Goal: Complete application form

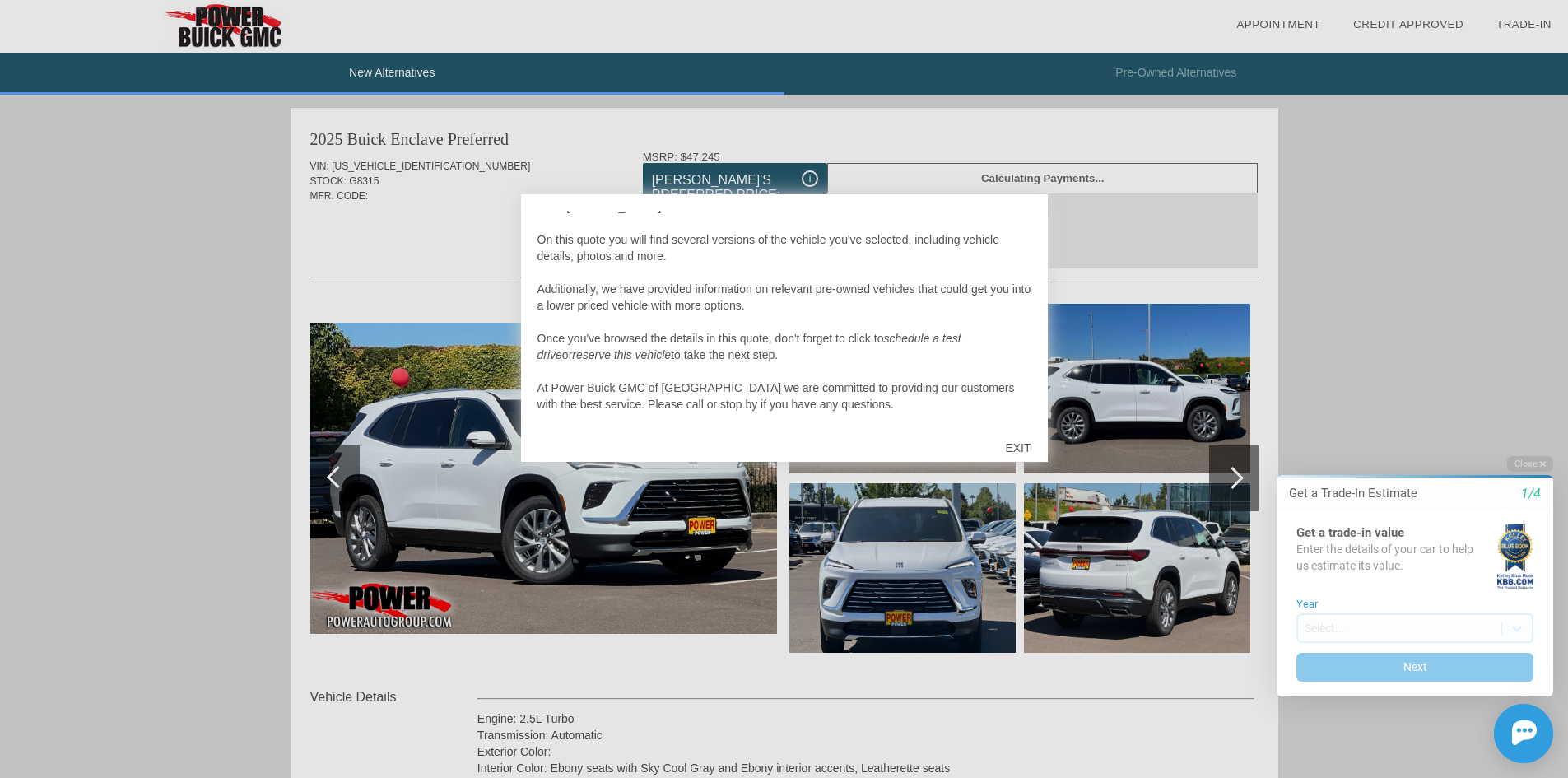
scroll to position [17, 0]
click at [1028, 445] on div "EXIT" at bounding box center [1018, 447] width 59 height 50
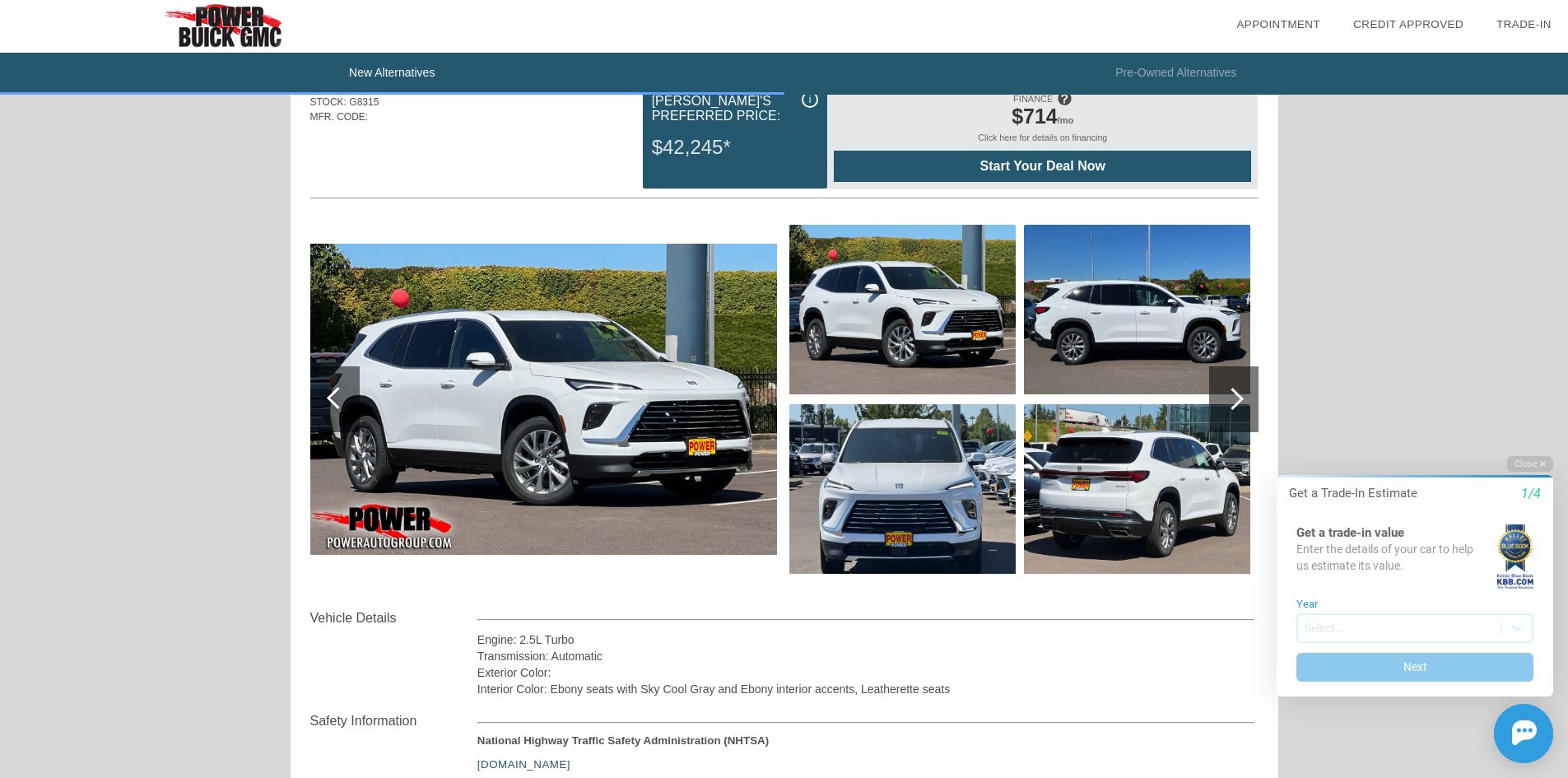
scroll to position [0, 0]
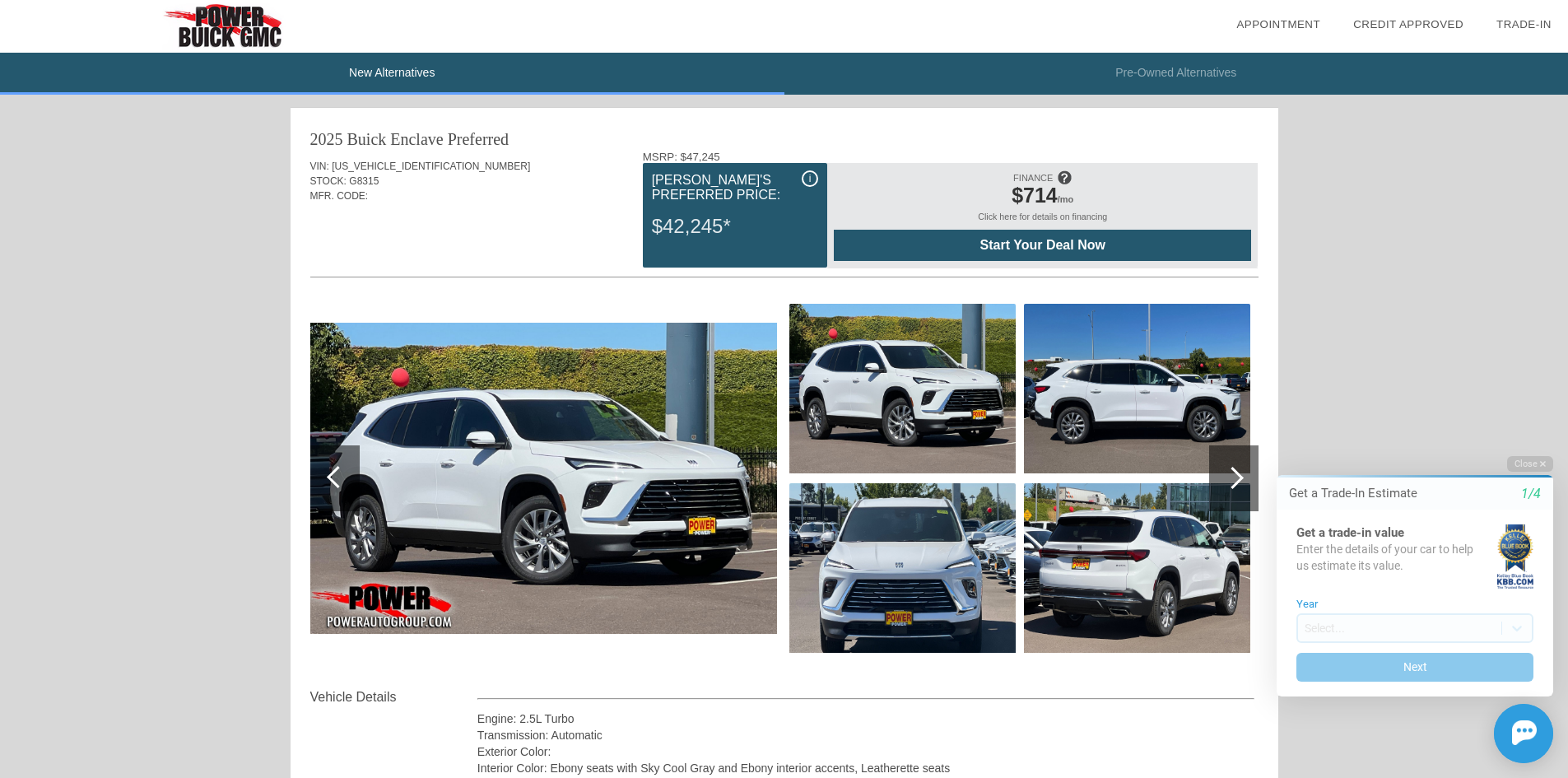
click at [1221, 464] on div at bounding box center [1234, 477] width 50 height 65
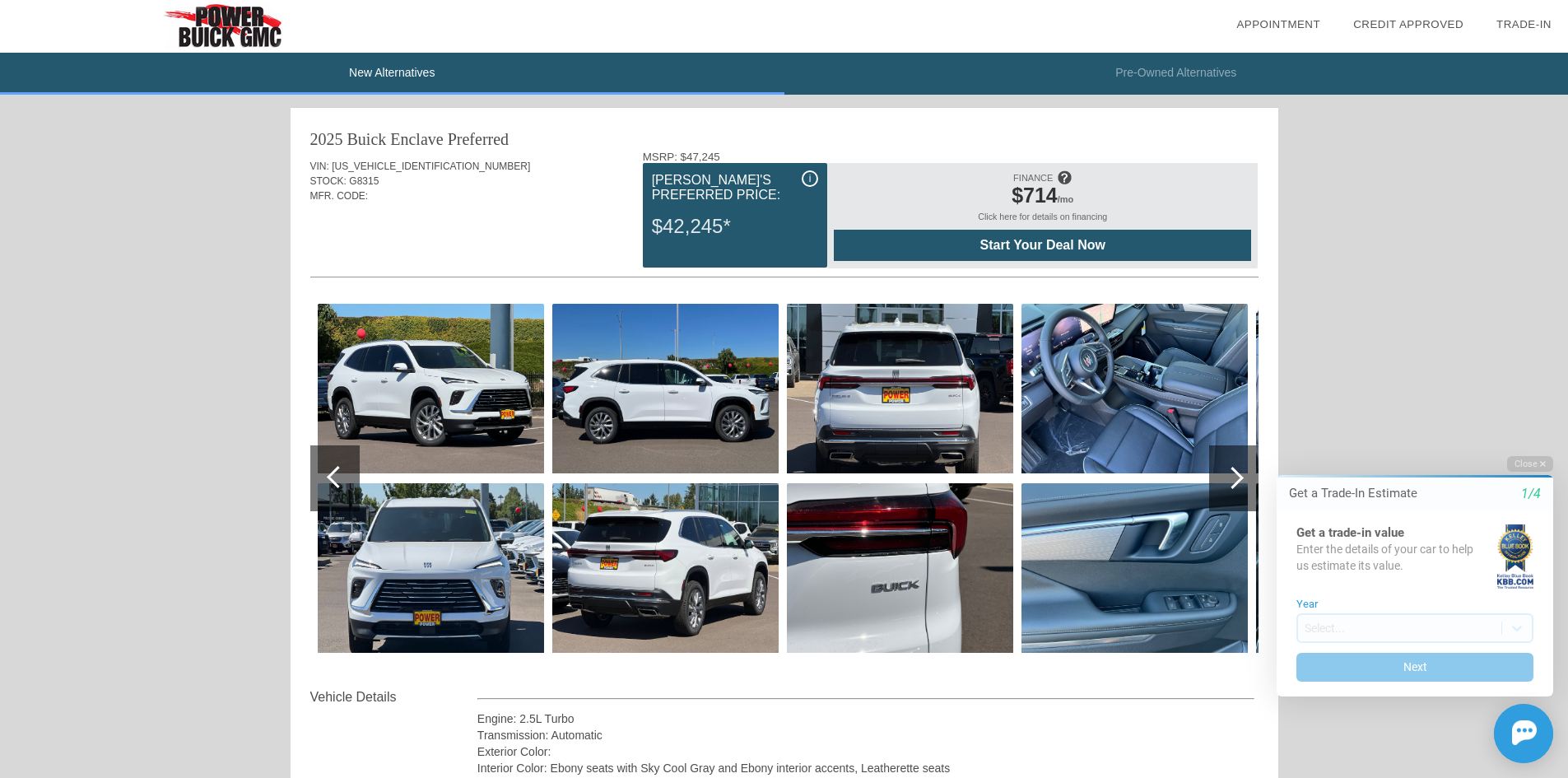
click at [1221, 465] on div at bounding box center [1234, 477] width 50 height 65
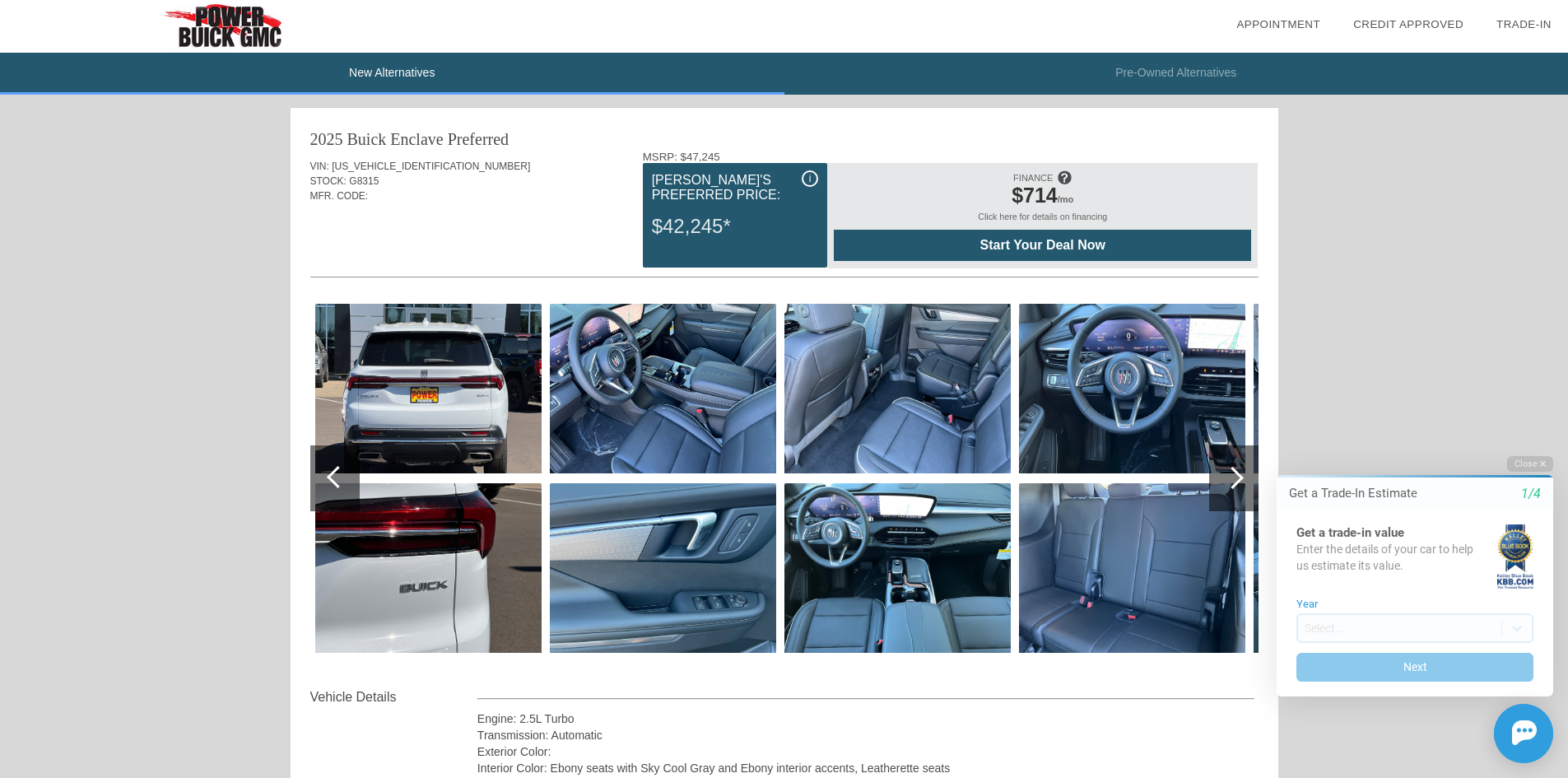
click at [1221, 465] on div at bounding box center [1234, 477] width 50 height 65
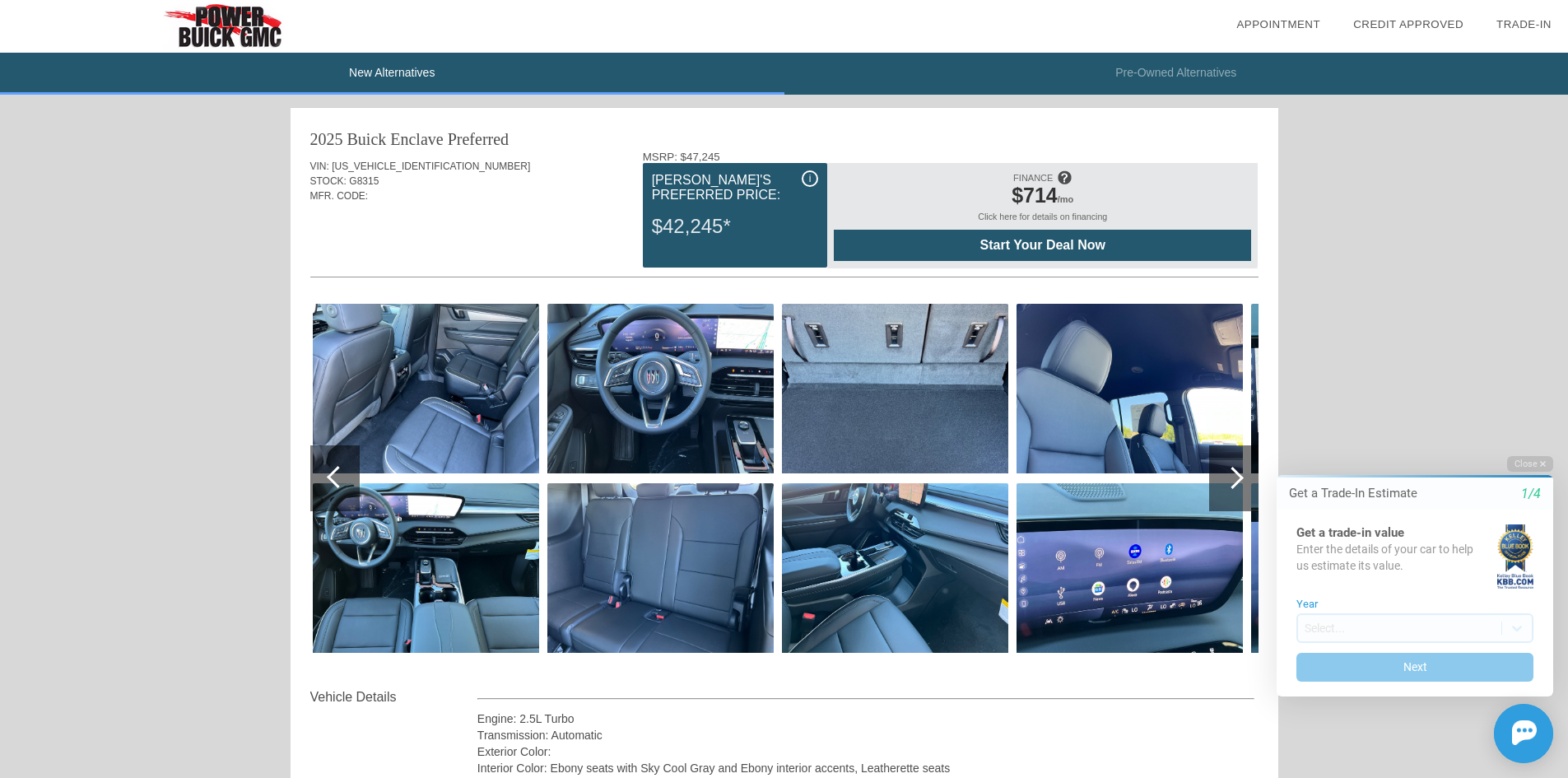
click at [1221, 465] on div at bounding box center [1234, 477] width 50 height 65
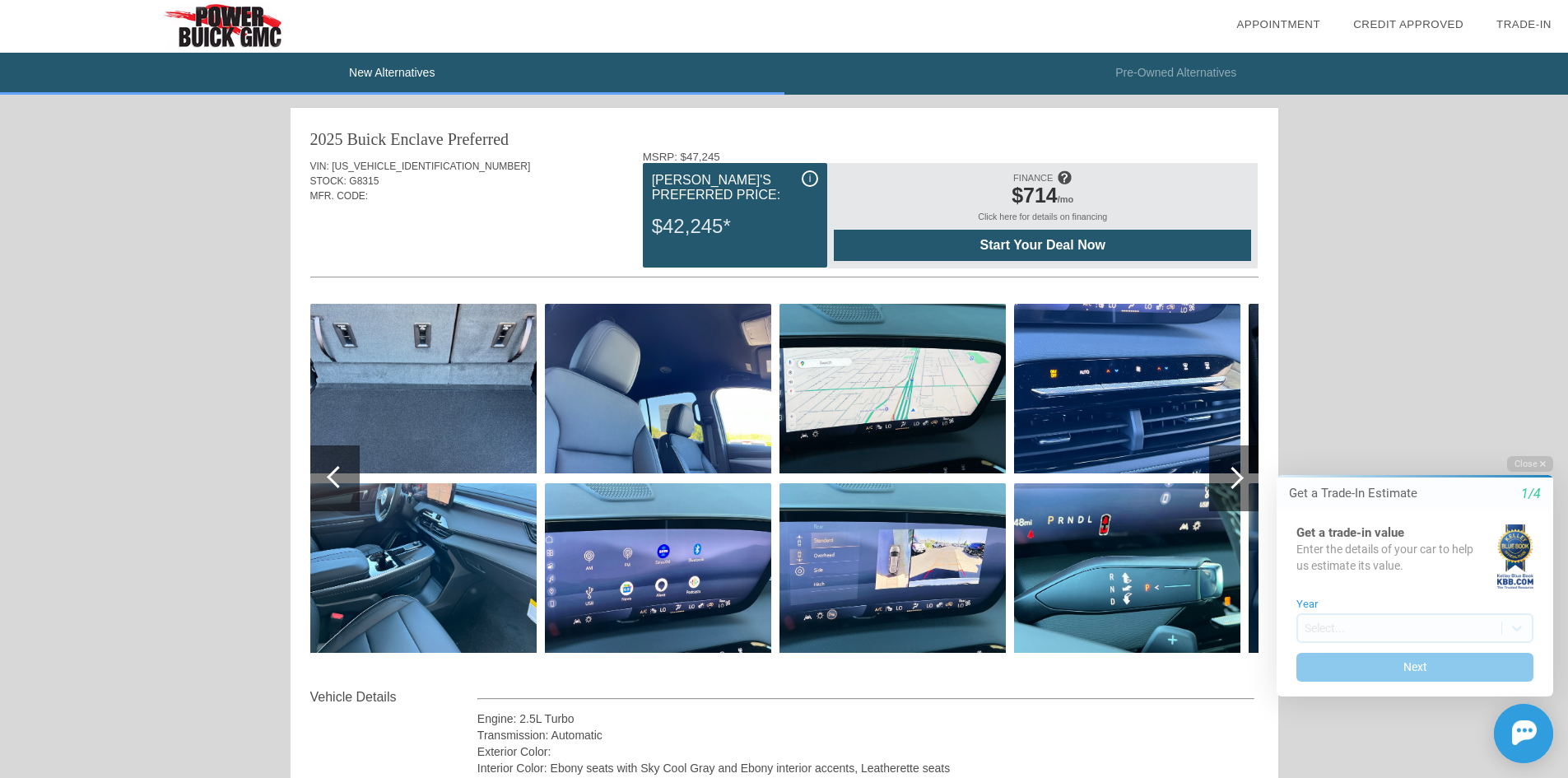
click at [1221, 465] on div at bounding box center [1234, 477] width 50 height 65
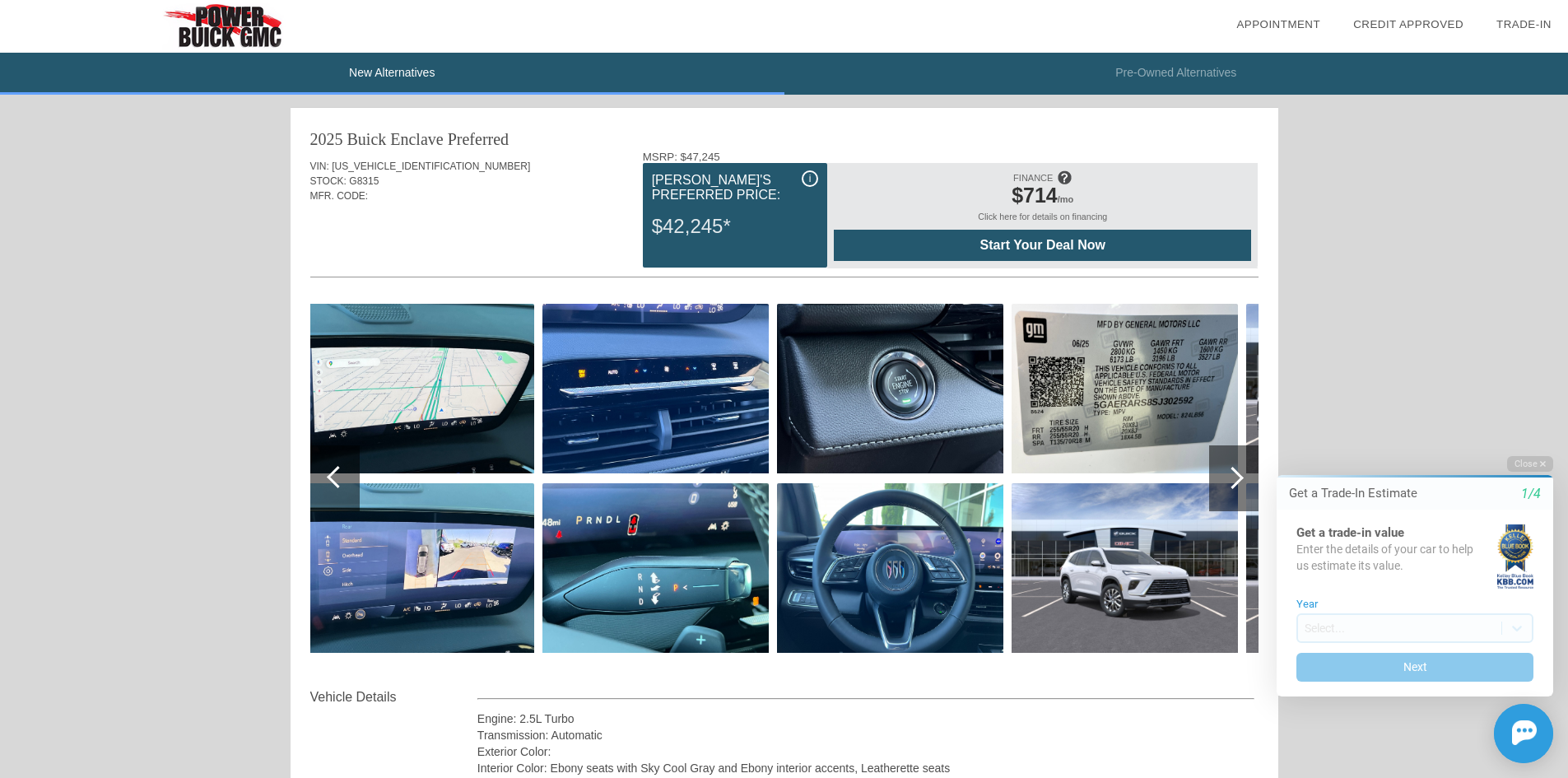
click at [1221, 465] on div at bounding box center [1234, 477] width 50 height 65
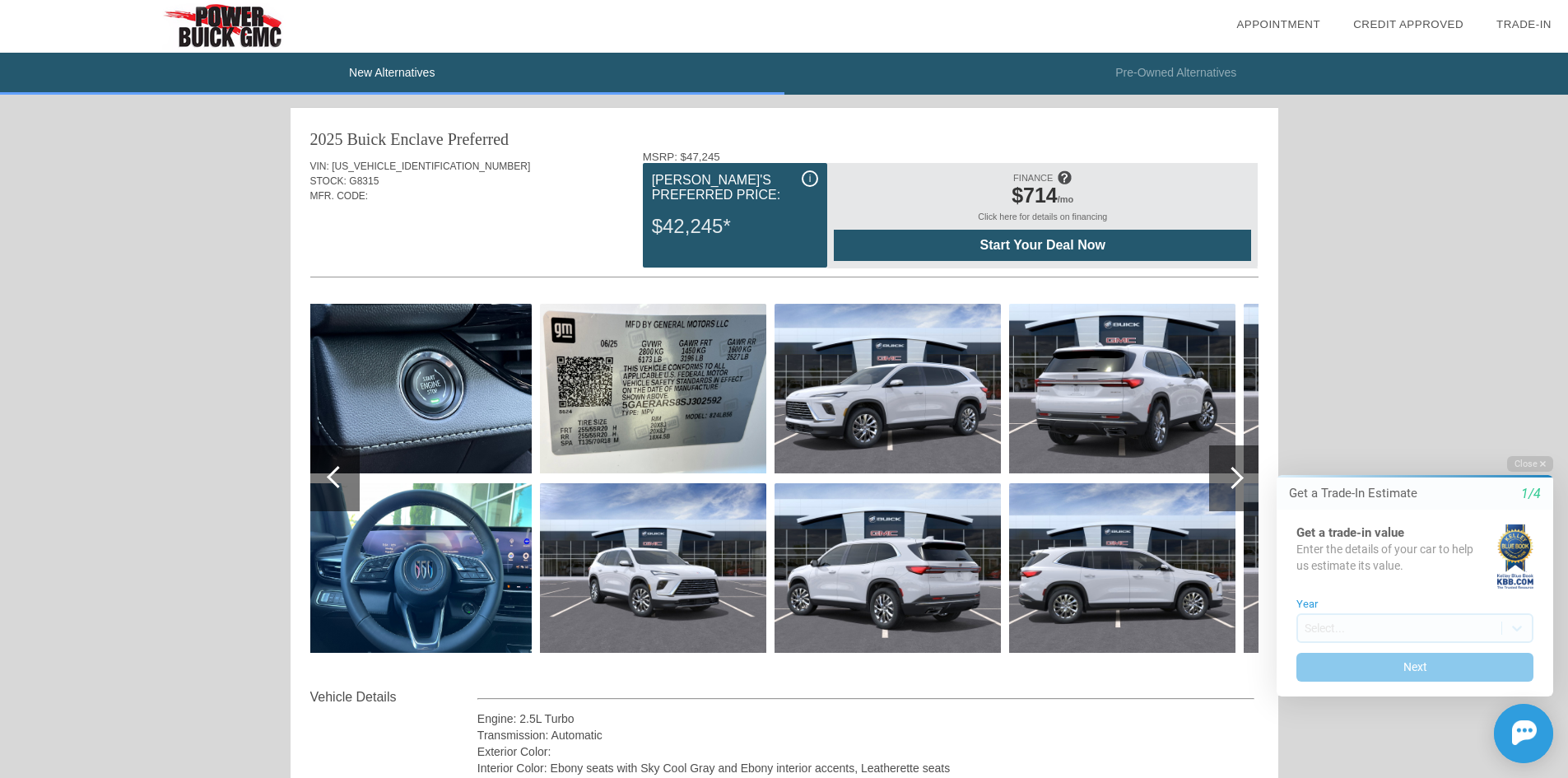
click at [1221, 465] on div at bounding box center [1234, 477] width 50 height 65
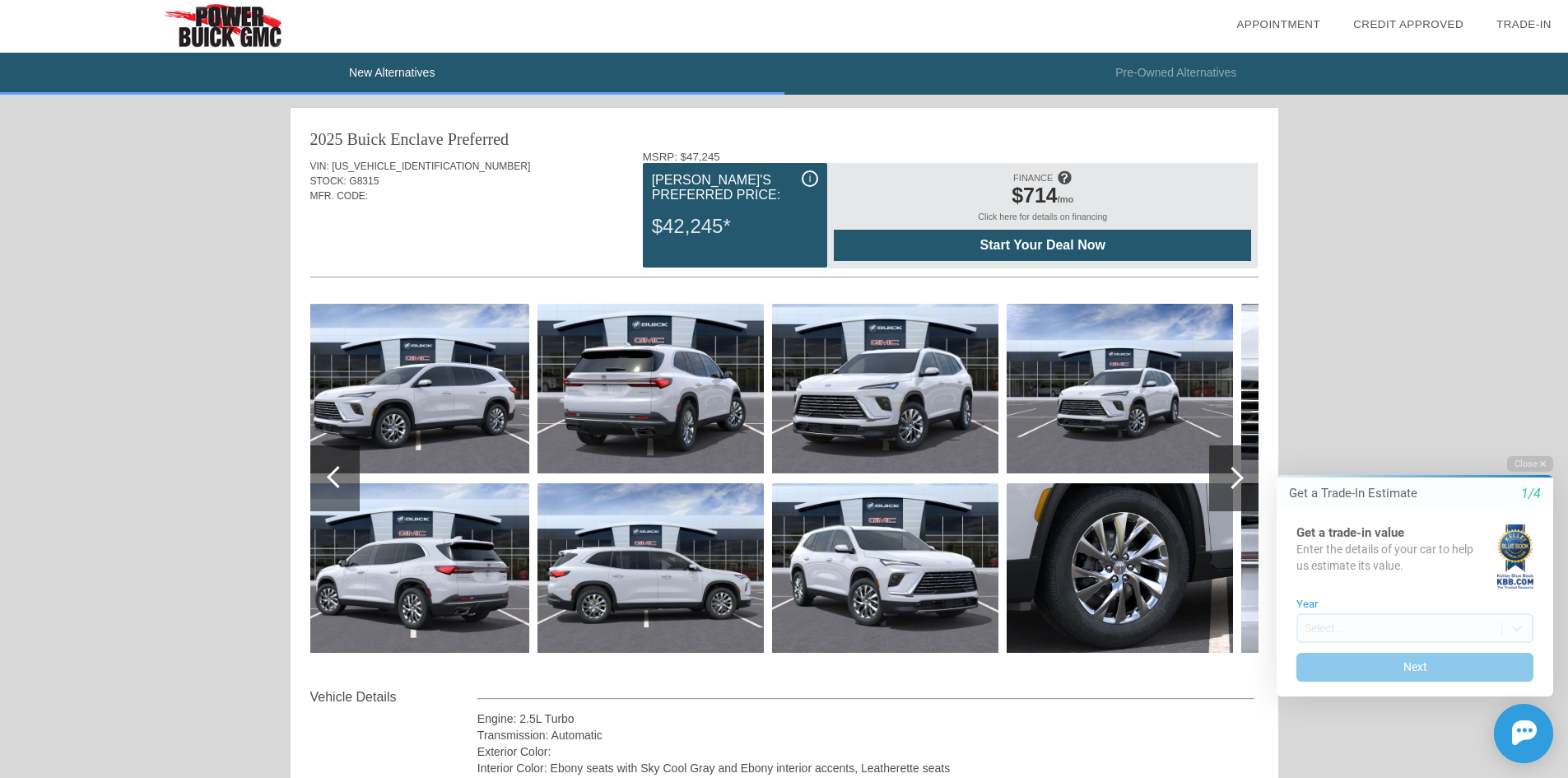
click at [1221, 465] on div at bounding box center [1234, 477] width 50 height 65
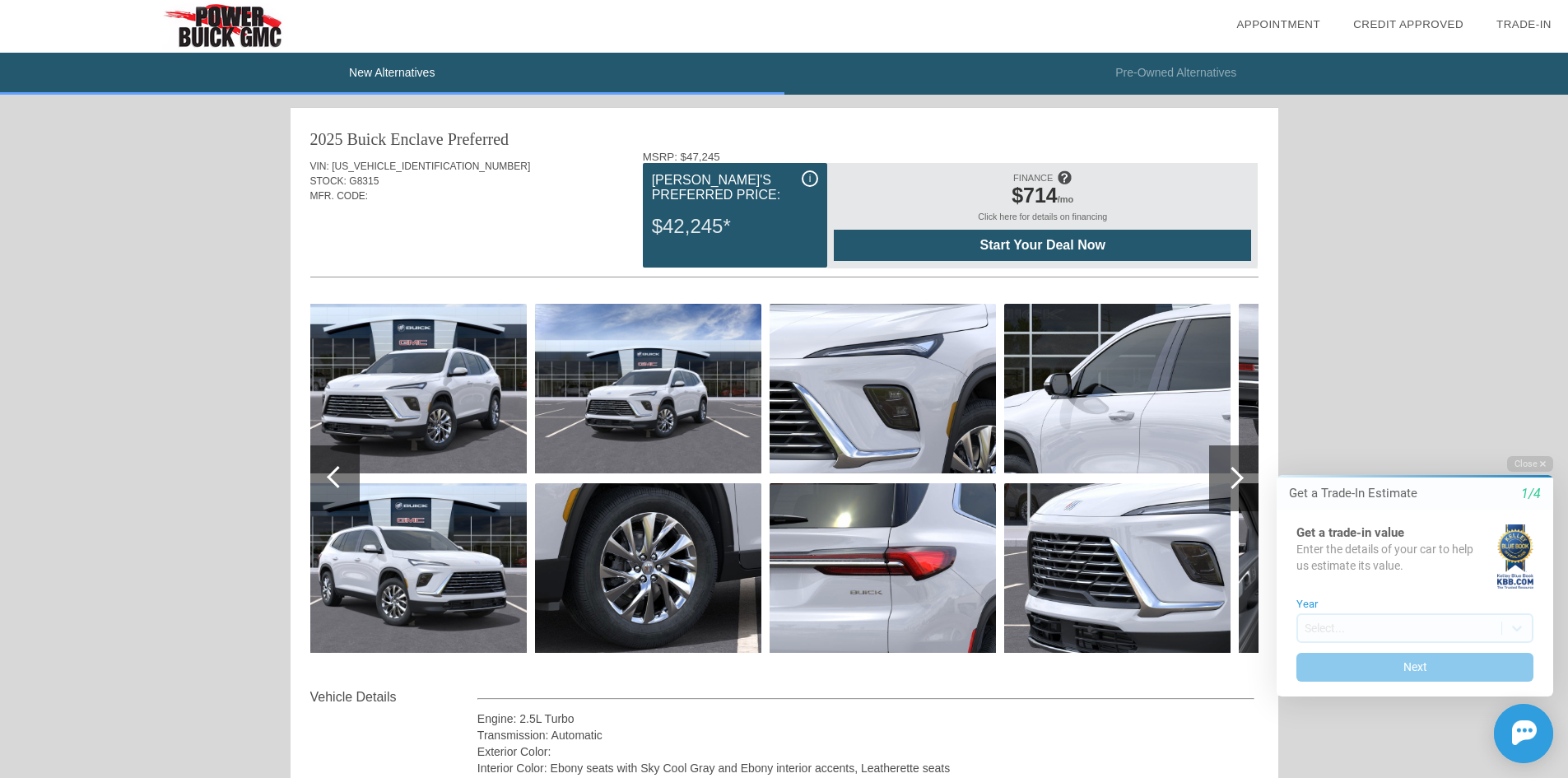
click at [1221, 465] on div at bounding box center [1234, 477] width 50 height 65
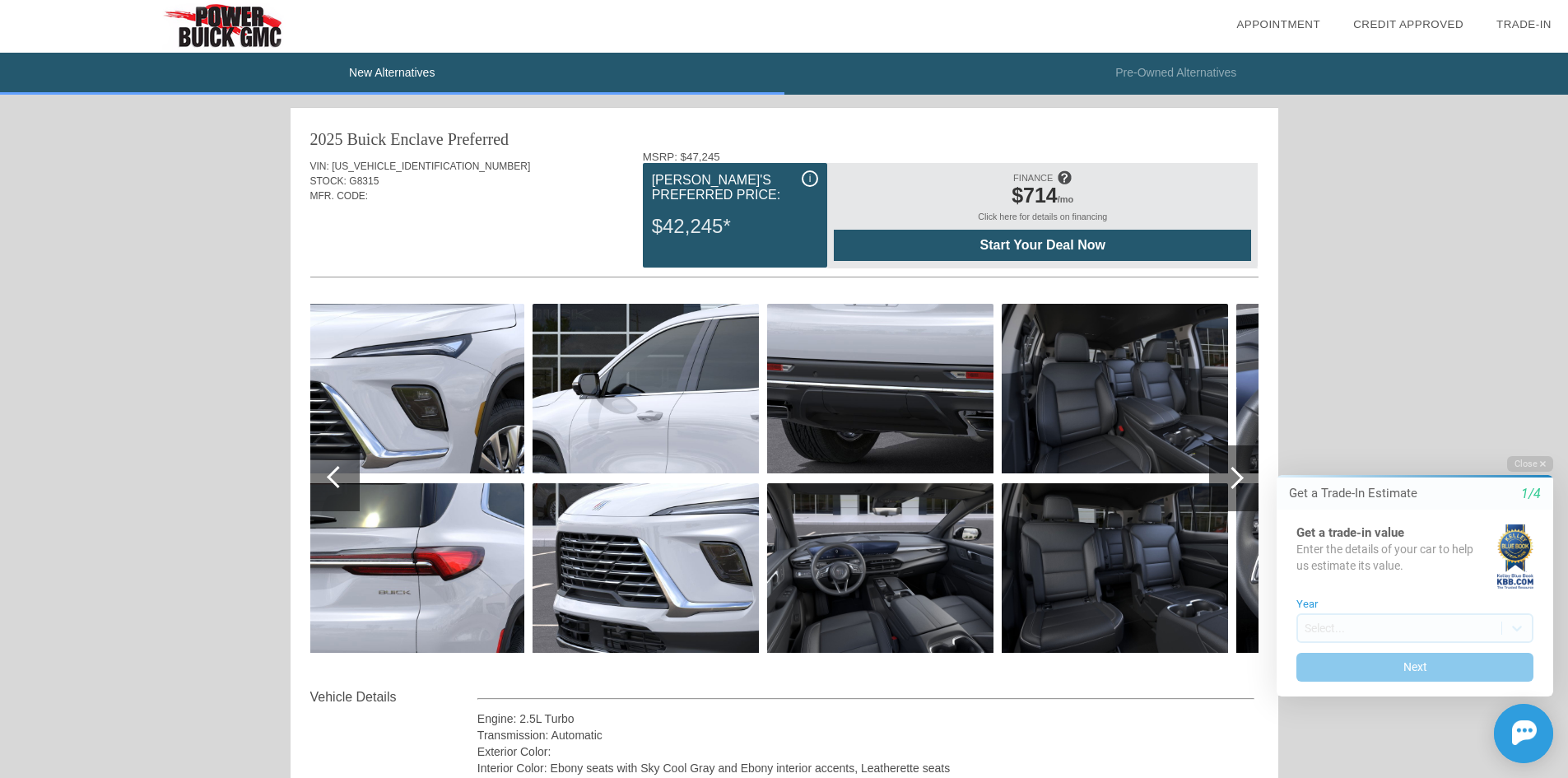
click at [1221, 465] on div at bounding box center [1234, 477] width 50 height 65
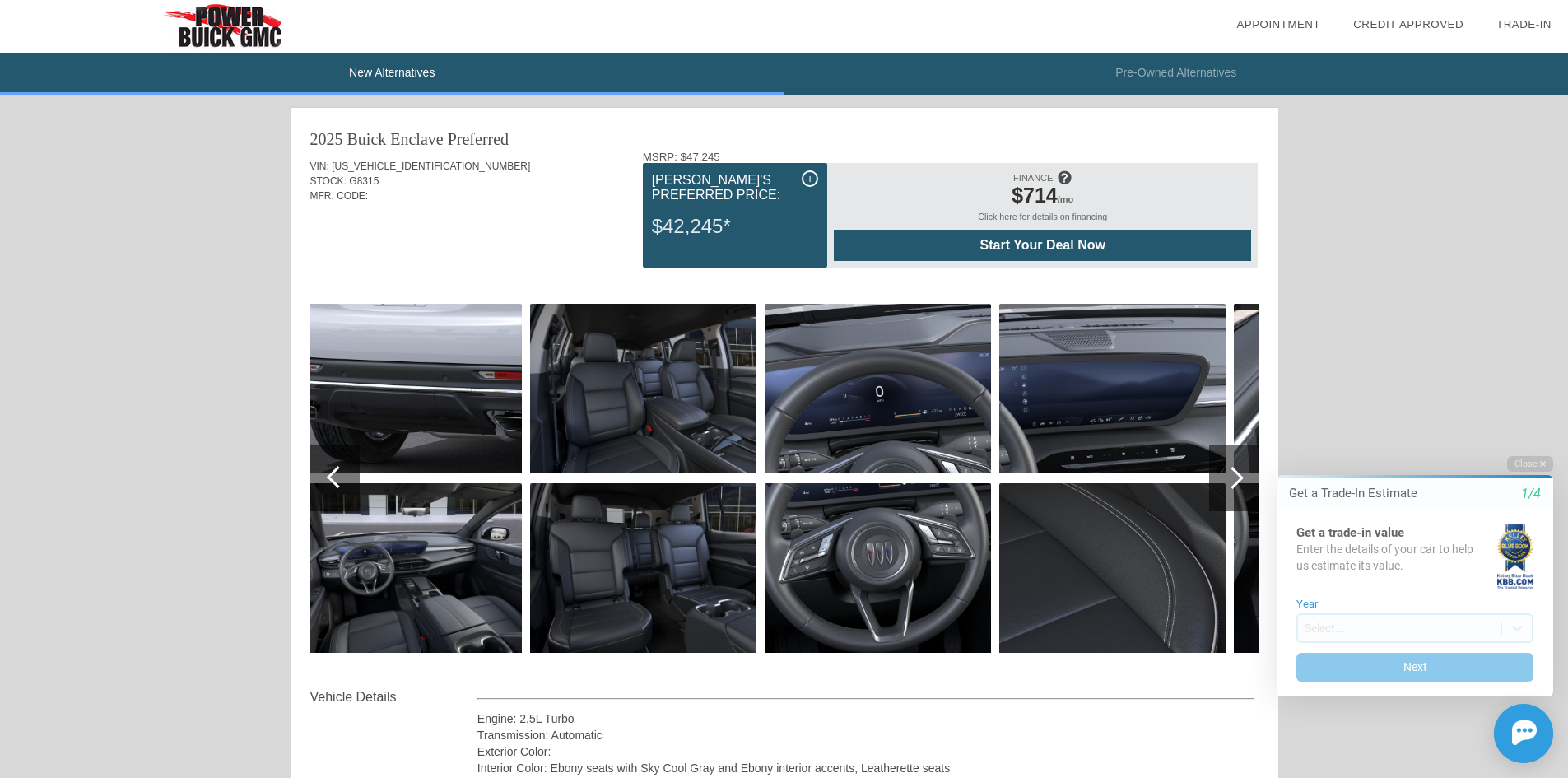
click at [1221, 465] on div at bounding box center [1234, 477] width 50 height 65
